Goal: Navigation & Orientation: Understand site structure

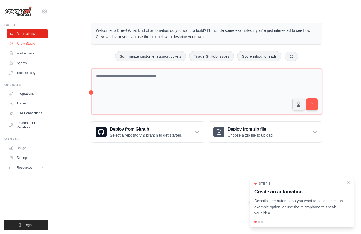
click at [29, 46] on link "Crew Studio" at bounding box center [27, 43] width 41 height 9
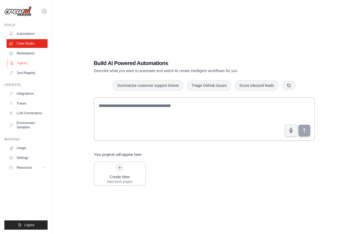
click at [25, 65] on link "Agents" at bounding box center [27, 63] width 41 height 9
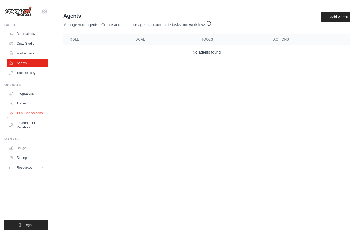
click at [28, 115] on link "LLM Connections" at bounding box center [27, 113] width 41 height 9
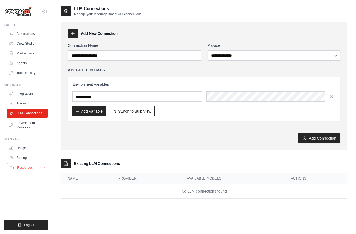
click at [36, 171] on button "Resources" at bounding box center [27, 167] width 41 height 9
click at [33, 178] on span "Documentation" at bounding box center [30, 177] width 22 height 4
click at [23, 185] on span "GitHub" at bounding box center [24, 186] width 10 height 4
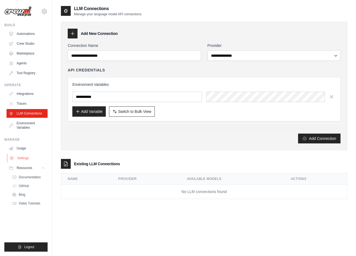
click at [37, 154] on link "Settings" at bounding box center [27, 158] width 41 height 9
